Goal: Information Seeking & Learning: Compare options

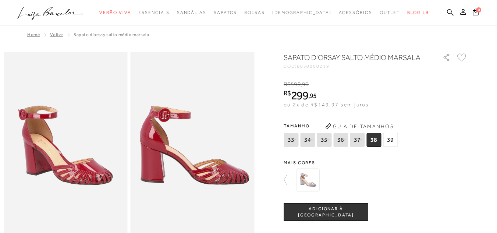
click at [447, 14] on icon at bounding box center [450, 12] width 7 height 7
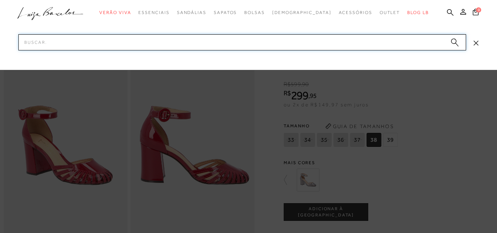
click at [396, 44] on input "Pesquisar" at bounding box center [242, 42] width 448 height 16
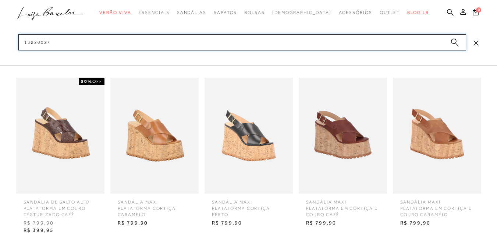
type input "13220027"
click at [453, 43] on circle "submit" at bounding box center [453, 41] width 5 height 5
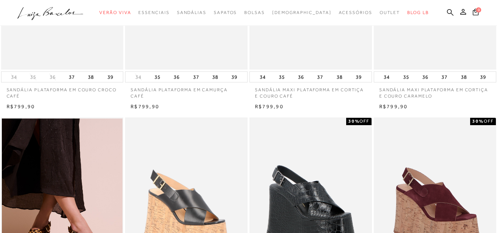
scroll to position [405, 0]
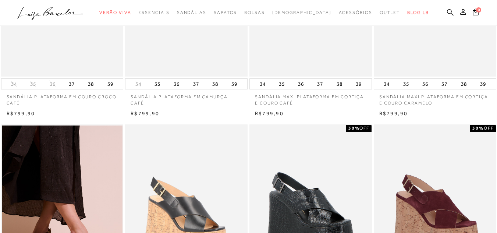
click at [447, 9] on icon at bounding box center [450, 12] width 7 height 7
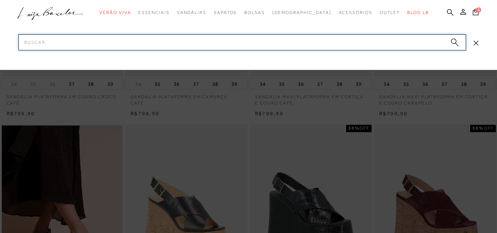
click at [416, 41] on input "Pesquisar" at bounding box center [242, 42] width 448 height 16
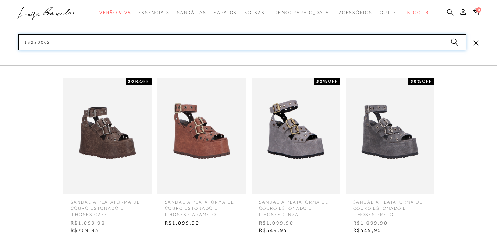
scroll to position [441, 0]
type input "13220002"
click at [123, 139] on img at bounding box center [107, 136] width 88 height 116
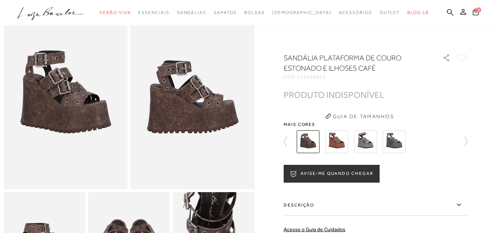
scroll to position [37, 0]
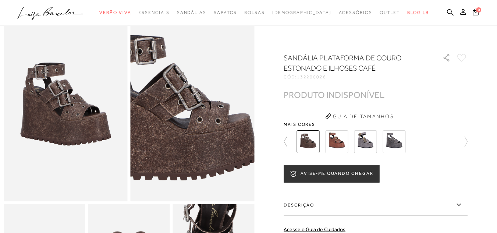
click at [219, 113] on img at bounding box center [167, 106] width 248 height 371
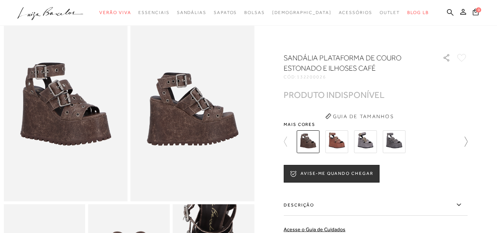
click at [467, 143] on icon at bounding box center [462, 141] width 10 height 10
click at [400, 147] on img at bounding box center [393, 141] width 23 height 23
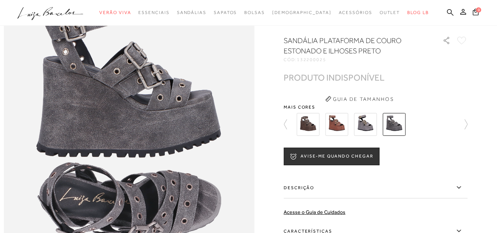
scroll to position [294, 0]
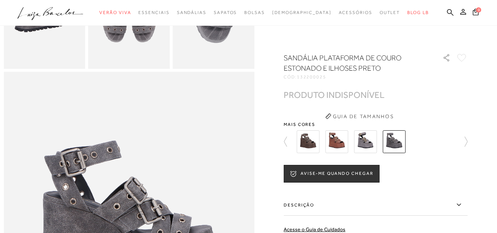
click at [317, 143] on img at bounding box center [307, 141] width 23 height 23
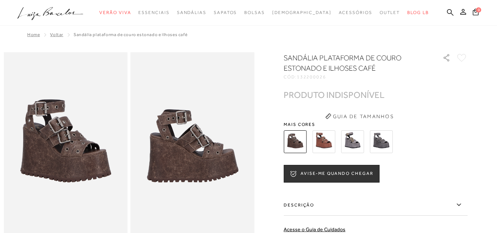
click at [54, 34] on span "Voltar" at bounding box center [56, 34] width 13 height 5
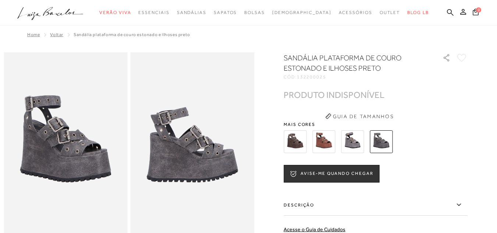
click at [55, 36] on span "Voltar" at bounding box center [56, 34] width 13 height 5
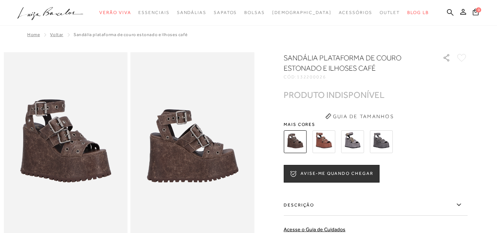
click at [54, 33] on span "Voltar" at bounding box center [56, 34] width 13 height 5
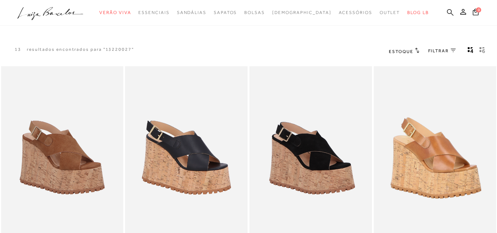
click at [435, 0] on div "categoryHeader .a{fill-rule:evenodd;} Verão Viva Mules" at bounding box center [248, 0] width 497 height 0
click at [447, 13] on icon at bounding box center [450, 12] width 7 height 7
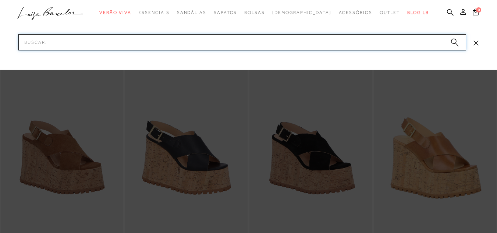
click at [405, 41] on input "Pesquisar" at bounding box center [242, 42] width 448 height 16
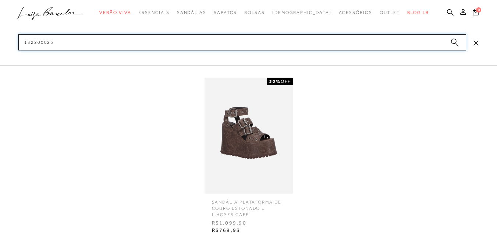
drag, startPoint x: 68, startPoint y: 43, endPoint x: 74, endPoint y: 43, distance: 5.6
click at [70, 44] on input "132200026" at bounding box center [242, 42] width 448 height 16
type input "132200026"
click at [241, 150] on img at bounding box center [248, 136] width 88 height 116
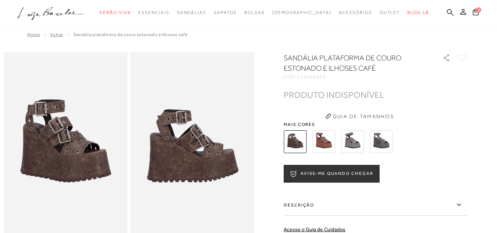
click at [378, 146] on img at bounding box center [381, 141] width 23 height 23
